Goal: Transaction & Acquisition: Obtain resource

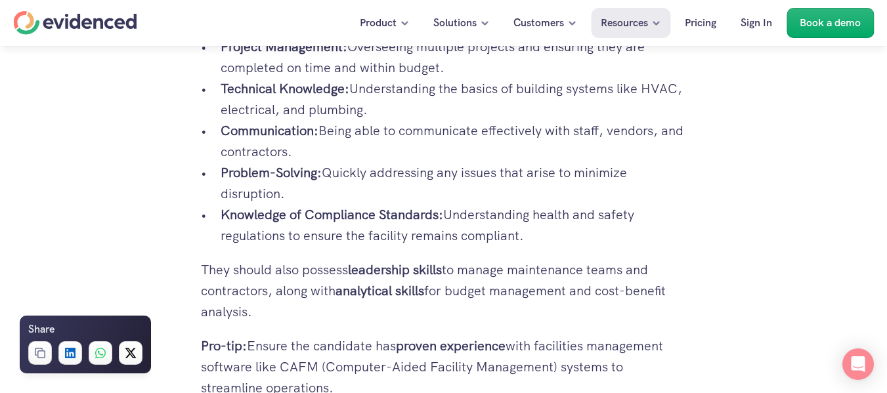
scroll to position [1731, 0]
click at [339, 290] on p "They should also possess leadership skills to manage maintenance teams and cont…" at bounding box center [444, 289] width 486 height 63
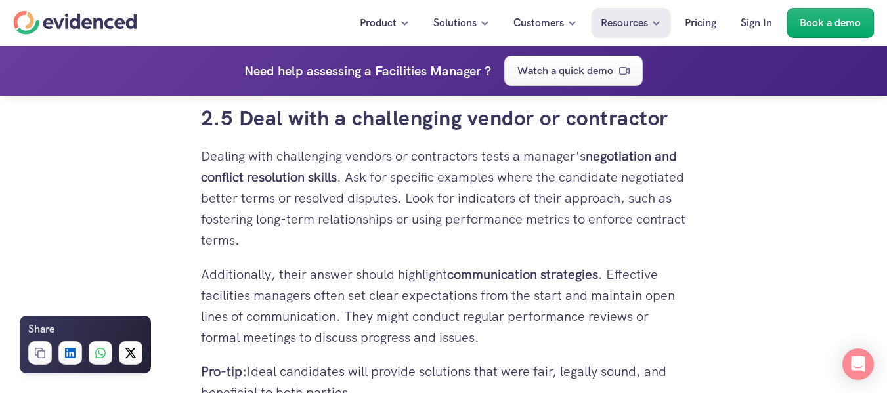
scroll to position [3632, 0]
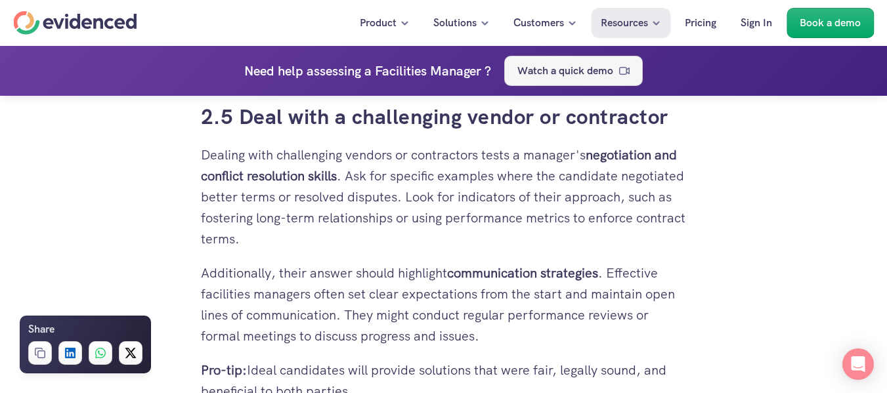
click at [639, 64] on link "Watch a quick demo" at bounding box center [573, 71] width 138 height 30
click at [604, 62] on html "Product Solutions Customers Resources Pricing Sign In Book a demo All interview…" at bounding box center [443, 306] width 887 height 7877
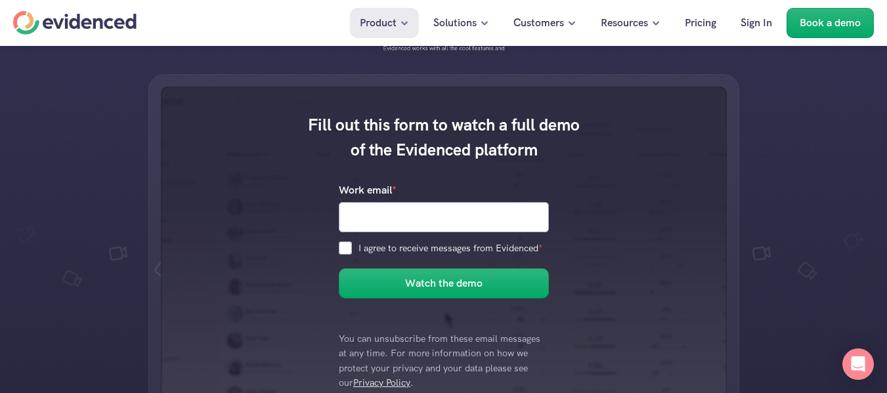
scroll to position [253, 0]
click at [387, 222] on input "Work email *" at bounding box center [444, 216] width 210 height 30
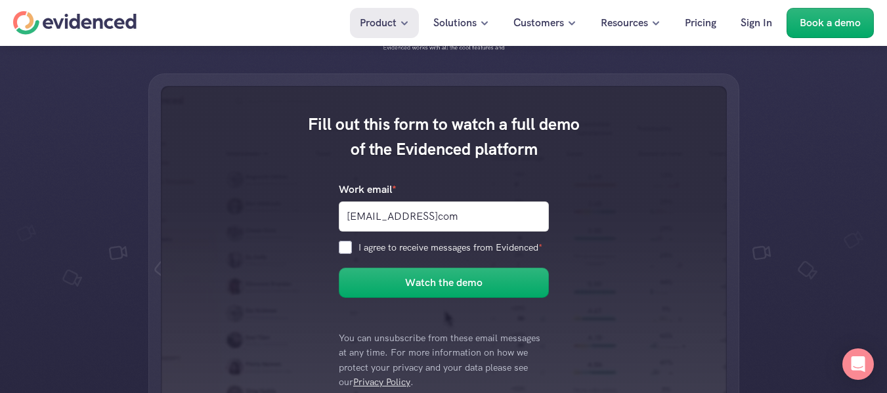
type input "[EMAIL_ADDRESS]com"
click at [343, 245] on input "I agree to receive messages from Evidenced *" at bounding box center [345, 247] width 13 height 13
checkbox input "true"
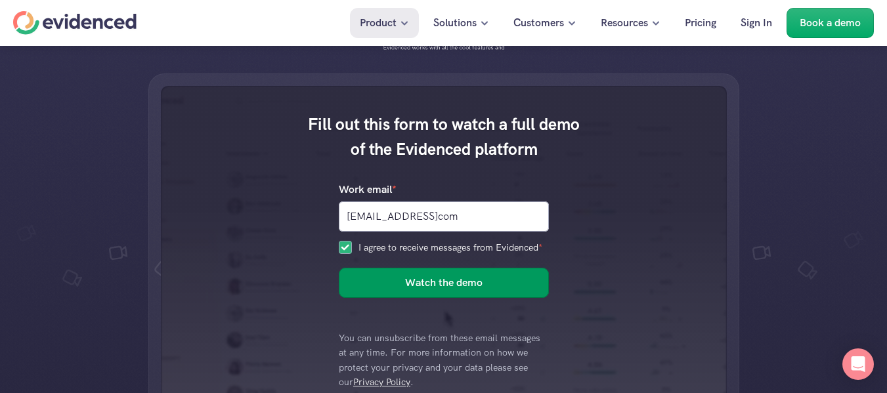
click at [397, 276] on button "Watch the demo" at bounding box center [444, 283] width 210 height 30
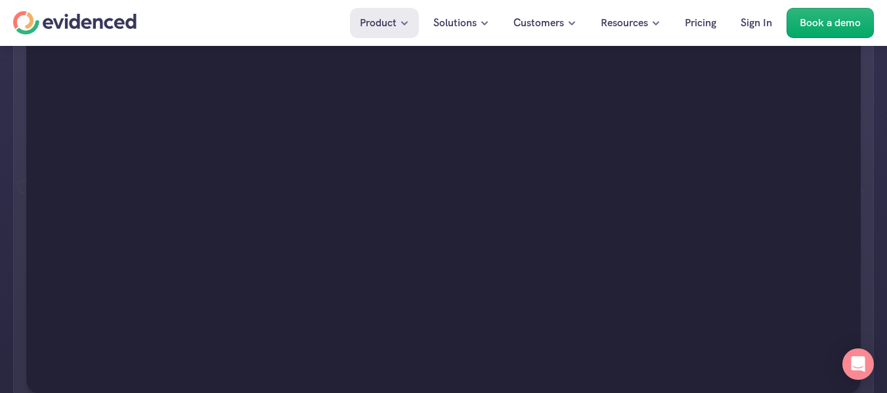
scroll to position [293, 0]
